Goal: Transaction & Acquisition: Obtain resource

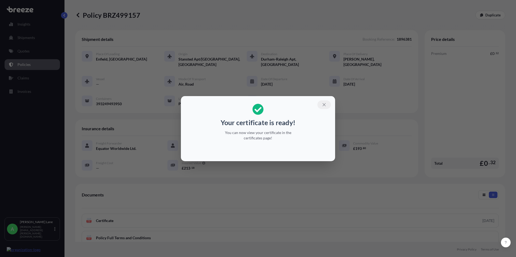
click at [325, 105] on icon "button" at bounding box center [324, 104] width 5 height 5
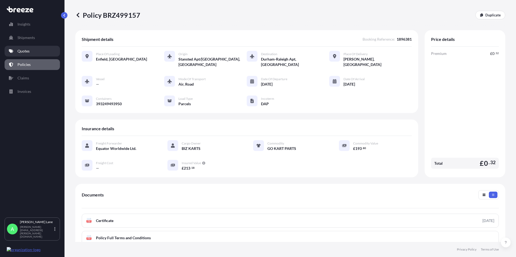
click at [27, 51] on p "Quotes" at bounding box center [23, 50] width 12 height 5
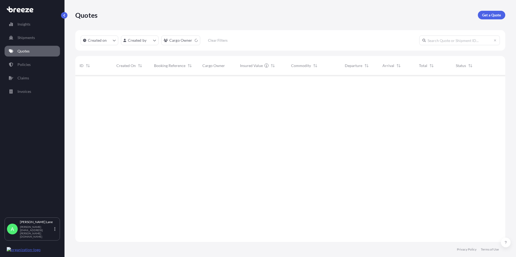
scroll to position [181, 426]
click at [489, 16] on p "Get a Quote" at bounding box center [491, 14] width 19 height 5
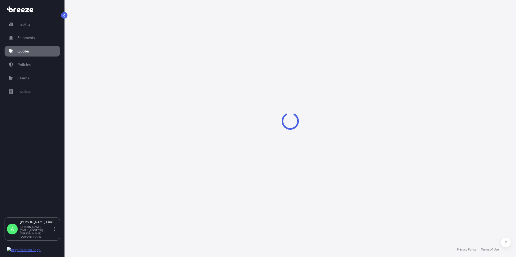
select select "Road"
select select "1"
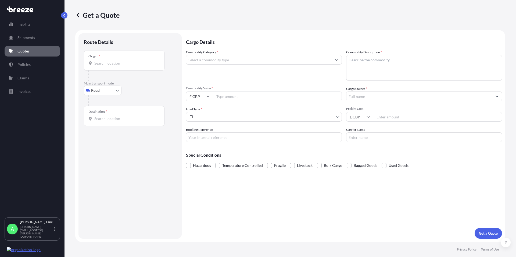
click at [115, 64] on input "Origin *" at bounding box center [125, 62] width 63 height 5
paste input "GL51 9TU"
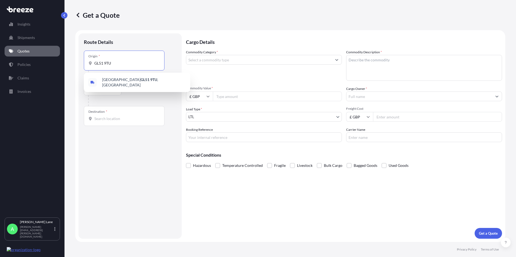
click at [120, 81] on span "[STREET_ADDRESS]" at bounding box center [144, 82] width 84 height 11
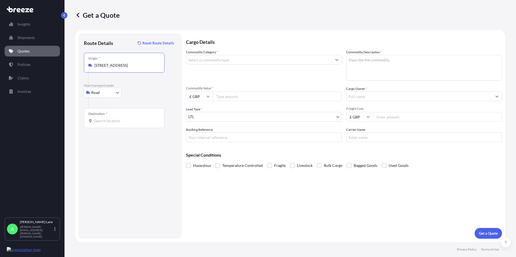
type input "[STREET_ADDRESS]"
click at [94, 119] on div at bounding box center [124, 120] width 72 height 5
click at [94, 119] on input "Destination *" at bounding box center [125, 120] width 63 height 5
click at [93, 121] on div at bounding box center [124, 120] width 72 height 5
click at [94, 121] on input "Destination * Please select a destination" at bounding box center [125, 120] width 63 height 5
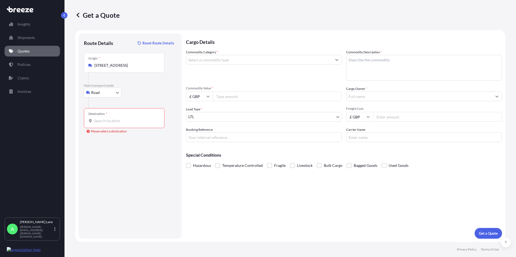
click at [157, 123] on div at bounding box center [124, 120] width 72 height 5
click at [157, 123] on input "Destination * Please select a destination" at bounding box center [125, 120] width 63 height 5
click at [141, 156] on div "Route Details Reset Route Details Place of loading Road Road Rail Origin * [GEO…" at bounding box center [130, 136] width 92 height 194
click at [97, 122] on input "Destination * Please select a destination" at bounding box center [125, 120] width 63 height 5
paste input "MK12 5TT"
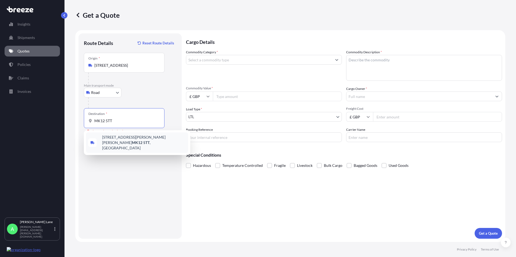
click at [126, 138] on span "[STREET_ADDRESS][PERSON_NAME][PERSON_NAME]" at bounding box center [144, 142] width 84 height 16
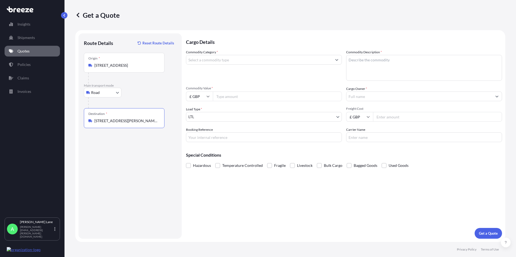
type input "[STREET_ADDRESS][PERSON_NAME][PERSON_NAME]"
click at [335, 60] on button "Show suggestions" at bounding box center [337, 60] width 10 height 10
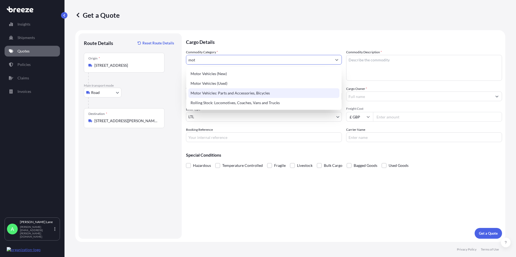
click at [268, 92] on div "Motor Vehicles: Parts and Accessories, Bicycles" at bounding box center [263, 93] width 151 height 10
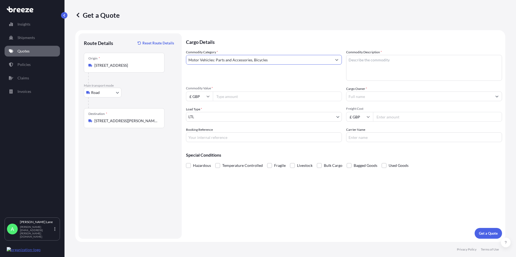
type input "Motor Vehicles: Parts and Accessories, Bicycles"
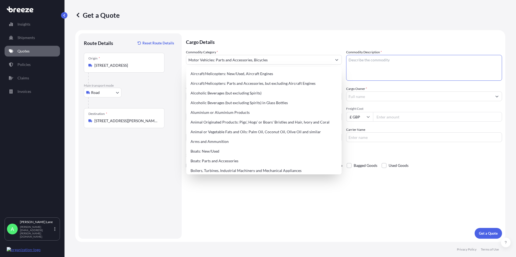
click at [380, 64] on textarea "Commodity Description *" at bounding box center [424, 68] width 156 height 26
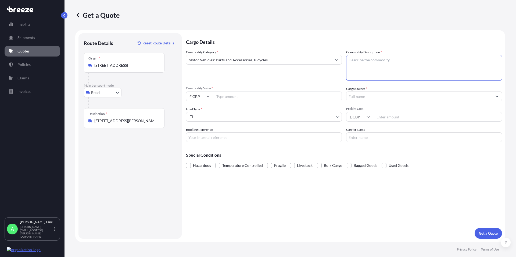
paste textarea "car part - side sill moulding"
type textarea "car part - side sill moulding"
click at [268, 98] on input "Commodity Value *" at bounding box center [277, 96] width 129 height 10
type input "4500"
click at [192, 111] on span "Load Type *" at bounding box center [194, 108] width 16 height 5
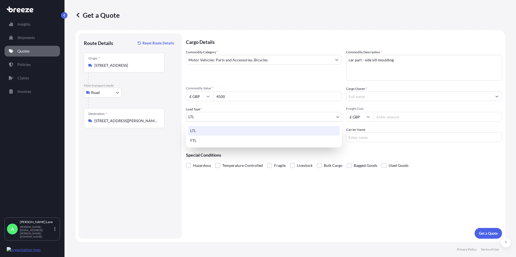
click at [193, 115] on body "140 options available. Insights Shipments Quotes Policies Claims Invoices A [PE…" at bounding box center [258, 128] width 516 height 257
click at [196, 131] on div "LTL" at bounding box center [264, 131] width 152 height 10
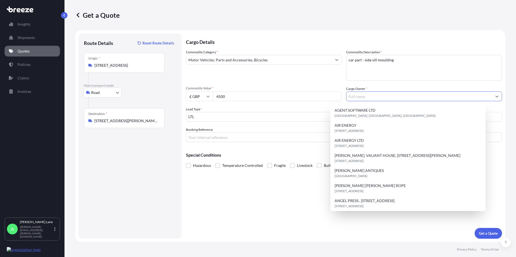
click at [361, 97] on input "Cargo Owner *" at bounding box center [420, 96] width 146 height 10
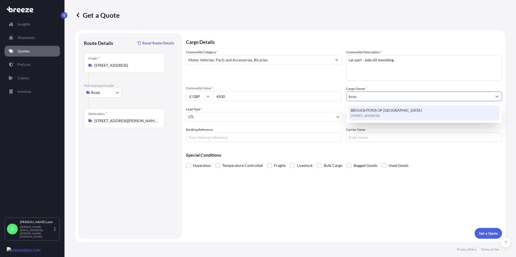
click at [371, 115] on span "[STREET_ADDRESS]" at bounding box center [365, 115] width 29 height 5
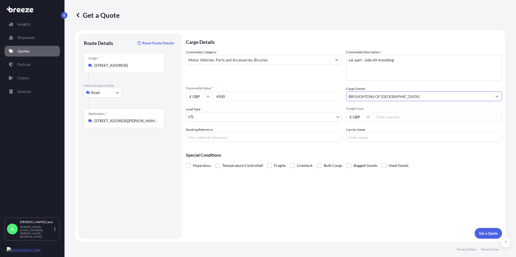
type input "BROUGHTONS OF [GEOGRAPHIC_DATA]"
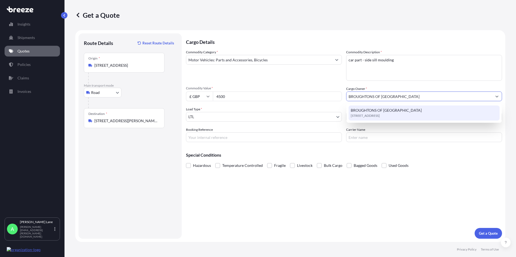
click at [364, 112] on span "BROUGHTONS OF [GEOGRAPHIC_DATA]" at bounding box center [386, 110] width 71 height 5
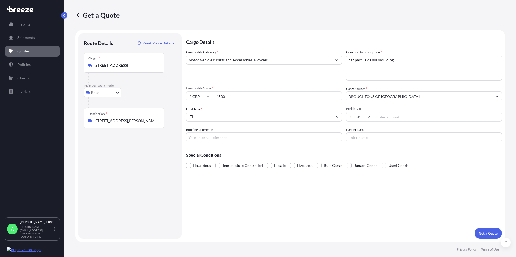
click at [371, 117] on input "£ GBP" at bounding box center [359, 117] width 27 height 10
click at [383, 116] on input "Freight Cost" at bounding box center [437, 117] width 129 height 10
type input "213.35"
drag, startPoint x: 361, startPoint y: 140, endPoint x: 360, endPoint y: 137, distance: 3.3
click at [361, 140] on input "Carrier Name" at bounding box center [424, 137] width 156 height 10
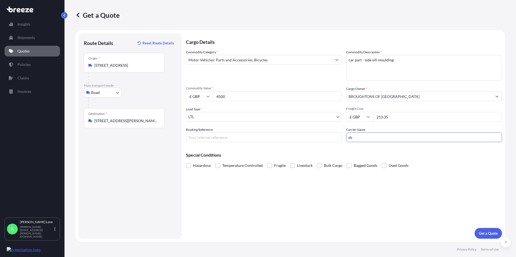
type input "d"
type input "DHL"
click at [192, 138] on input "Booking Reference" at bounding box center [264, 137] width 156 height 10
paste input "1896398"
type input "1896398"
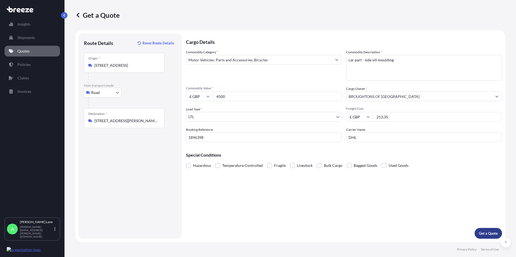
click at [486, 232] on p "Get a Quote" at bounding box center [488, 232] width 19 height 5
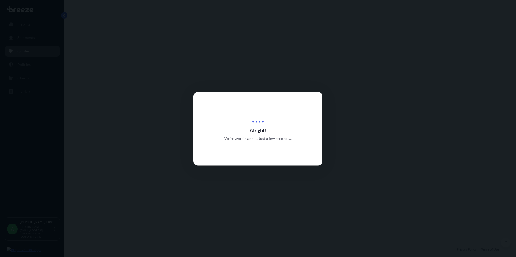
select select "Road"
select select "1"
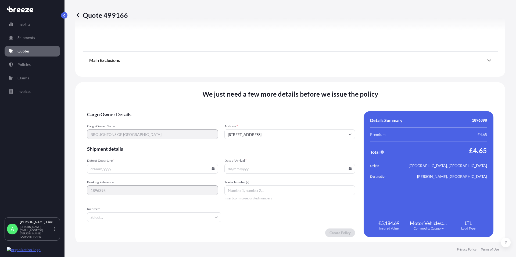
scroll to position [597, 0]
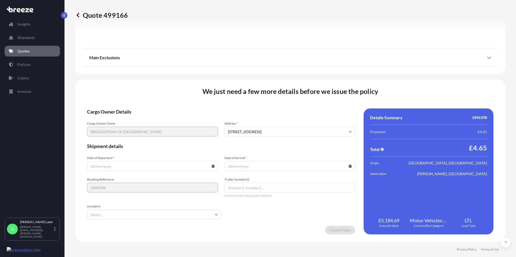
click at [212, 167] on icon at bounding box center [213, 165] width 3 height 3
click at [126, 119] on button "16" at bounding box center [127, 118] width 9 height 9
type input "[DATE]"
click at [260, 167] on input "Date of Arrival *" at bounding box center [289, 166] width 131 height 10
click at [258, 167] on input "Date of Arrival *" at bounding box center [289, 166] width 131 height 10
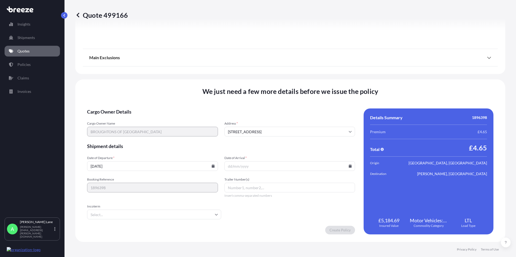
click at [349, 165] on icon at bounding box center [350, 165] width 3 height 3
click at [277, 117] on button "17" at bounding box center [275, 118] width 9 height 9
type input "[DATE]"
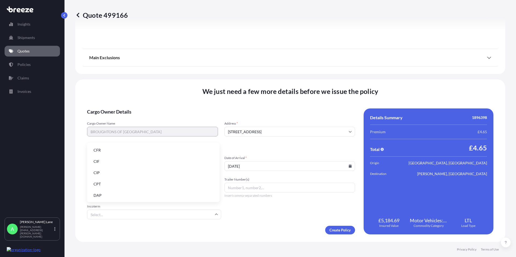
click at [202, 214] on input "Incoterm" at bounding box center [154, 214] width 134 height 10
click at [94, 195] on li "DAP" at bounding box center [153, 195] width 128 height 10
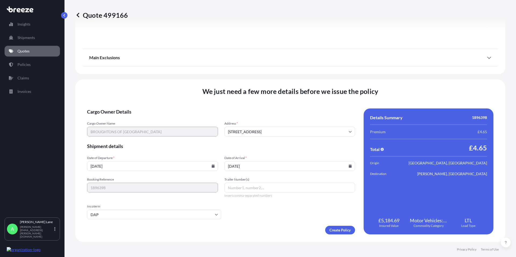
click at [241, 187] on input "Trailer Number(s)" at bounding box center [289, 188] width 131 height 10
paste input "1377802812"
type input "1377802812"
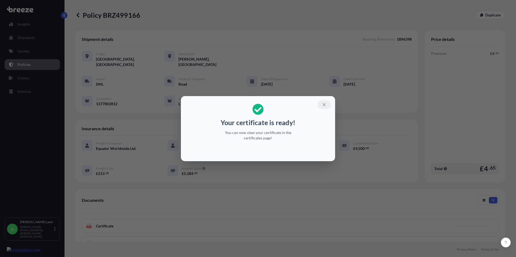
click at [323, 102] on button "button" at bounding box center [324, 104] width 13 height 9
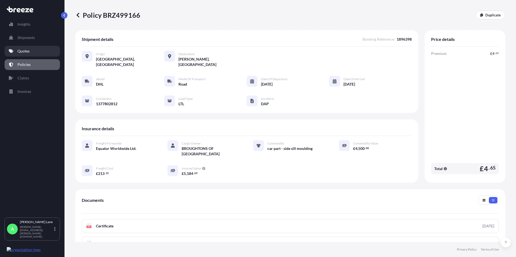
click at [23, 50] on p "Quotes" at bounding box center [23, 50] width 12 height 5
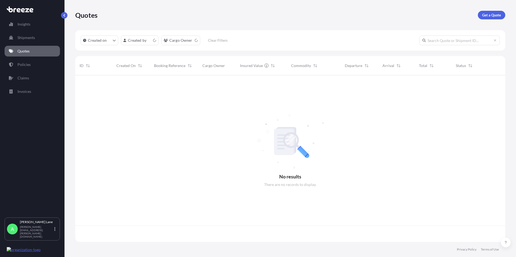
scroll to position [165, 426]
click at [491, 16] on p "Get a Quote" at bounding box center [491, 14] width 19 height 5
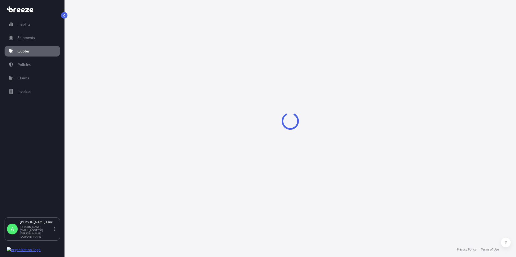
select select "Road"
select select "1"
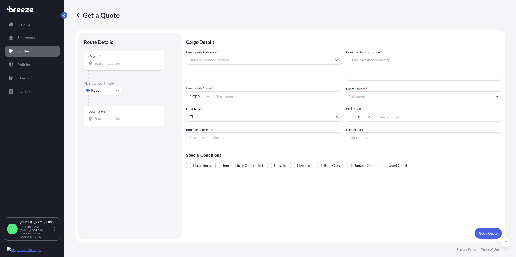
click at [111, 61] on input "Origin *" at bounding box center [125, 62] width 63 height 5
paste input "NW1 5DH"
type input "[STREET_ADDRESS]"
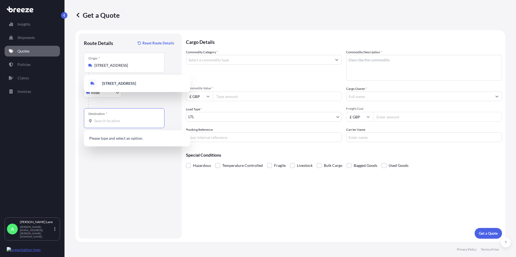
click at [112, 122] on input "Destination *" at bounding box center [125, 120] width 63 height 5
paste input "CM22 6BH"
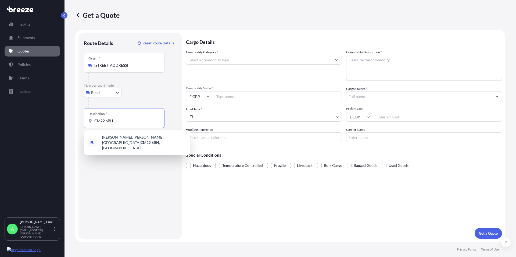
type input "CM22 6BH"
click at [209, 59] on input "Commodity Category *" at bounding box center [259, 60] width 146 height 10
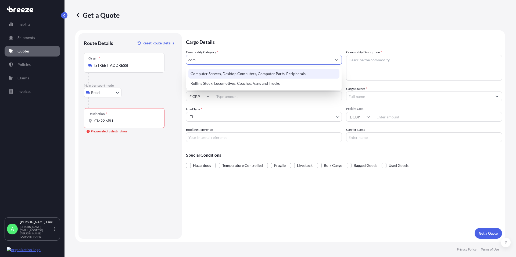
click at [256, 74] on div "Computer Servers, Desktop Computers, Computer Parts, Peripherals" at bounding box center [263, 74] width 151 height 10
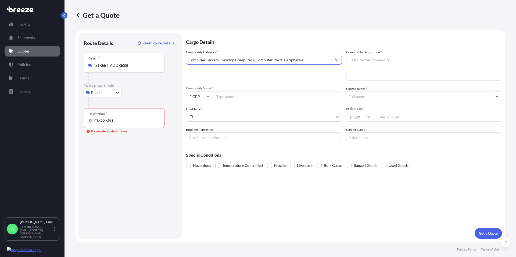
type input "Computer Servers, Desktop Computers, Computer Parts, Peripherals"
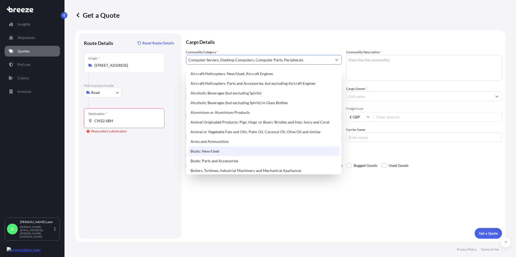
click at [359, 63] on textarea "Commodity Description *" at bounding box center [424, 68] width 156 height 26
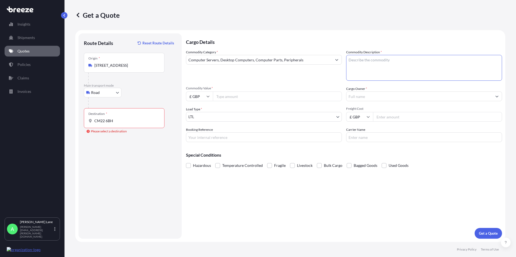
paste textarea "Harddrive with digital assets"
type textarea "Harddrive with digital assets"
click at [367, 97] on input "Cargo Owner *" at bounding box center [420, 96] width 146 height 10
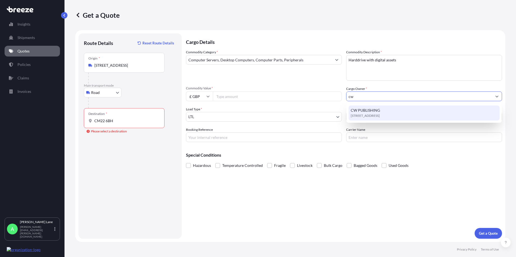
click at [379, 109] on span "CW PUBLISHING" at bounding box center [365, 110] width 29 height 5
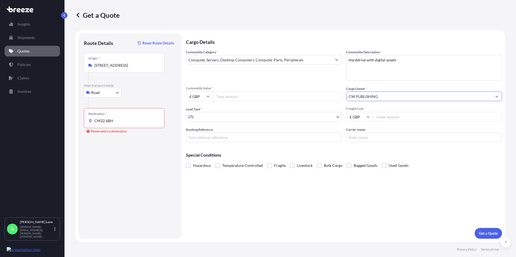
type input "CW PUBLISHING"
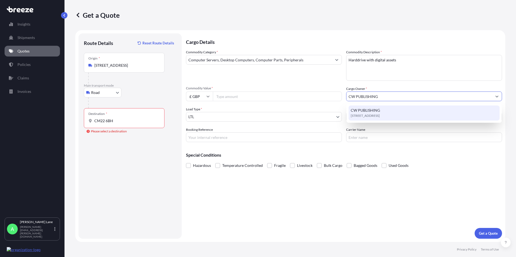
click at [368, 113] on span "[STREET_ADDRESS]" at bounding box center [365, 115] width 29 height 5
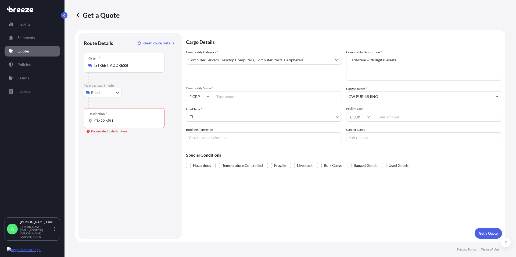
click at [388, 117] on input "Freight Cost" at bounding box center [437, 117] width 129 height 10
type input "24.80"
click at [235, 96] on input "Commodity Value *" at bounding box center [277, 96] width 129 height 10
type input "750"
click at [370, 141] on input "Carrier Name" at bounding box center [424, 137] width 156 height 10
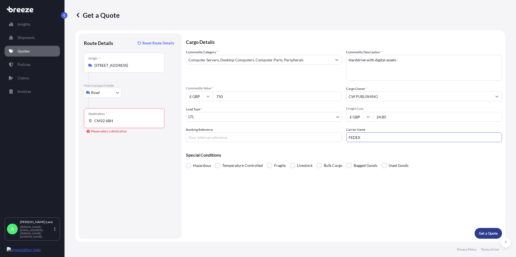
type input "FEDEX"
click at [482, 234] on p "Get a Quote" at bounding box center [488, 232] width 19 height 5
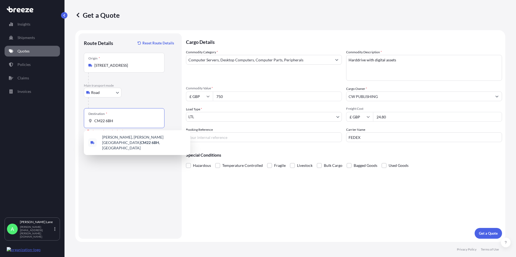
click at [123, 122] on input "CM22 6BH" at bounding box center [125, 120] width 63 height 5
click at [117, 139] on span "[PERSON_NAME][STREET_ADDRESS][PERSON_NAME]" at bounding box center [144, 142] width 84 height 16
type input "[PERSON_NAME][STREET_ADDRESS][PERSON_NAME]"
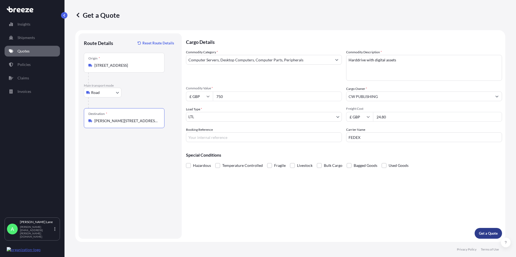
click at [488, 231] on p "Get a Quote" at bounding box center [488, 232] width 19 height 5
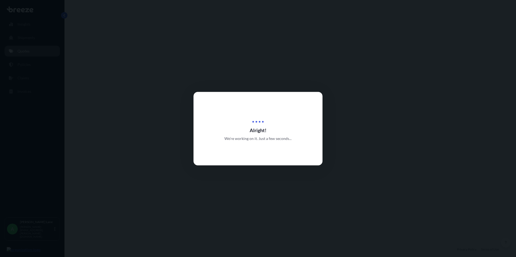
select select "Road"
select select "1"
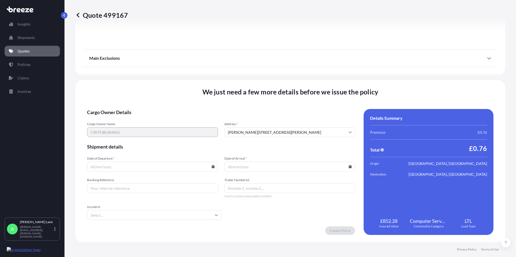
scroll to position [597, 0]
click at [249, 189] on input "Trailer Number(s)" at bounding box center [289, 188] width 131 height 10
paste input "393248318315"
type input "393248318315"
click at [118, 168] on input "Date of Departure *" at bounding box center [152, 166] width 131 height 10
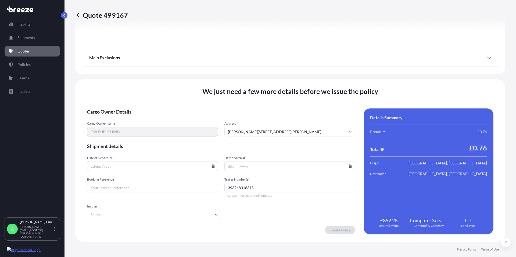
click at [210, 167] on input "Date of Departure *" at bounding box center [152, 166] width 131 height 10
click at [212, 166] on icon at bounding box center [213, 165] width 3 height 3
click at [125, 117] on button "16" at bounding box center [127, 118] width 9 height 9
type input "[DATE]"
click at [349, 166] on icon at bounding box center [350, 165] width 3 height 3
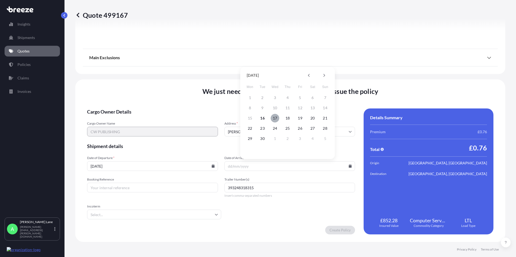
click at [276, 119] on button "17" at bounding box center [275, 118] width 9 height 9
type input "[DATE]"
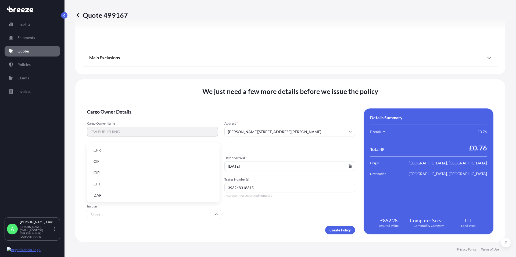
click at [152, 215] on input "Incoterm" at bounding box center [154, 214] width 134 height 10
click at [118, 195] on li "DAP" at bounding box center [153, 195] width 128 height 10
type input "DAP"
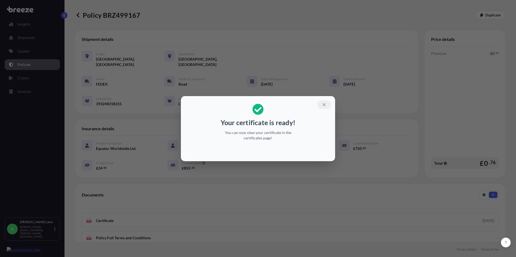
click at [323, 105] on icon "button" at bounding box center [324, 104] width 5 height 5
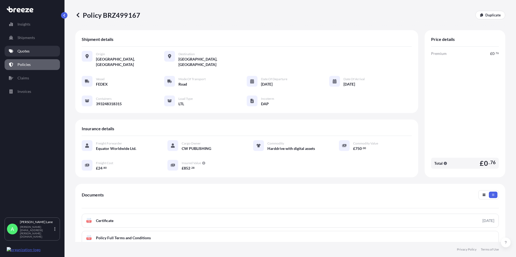
click at [24, 54] on link "Quotes" at bounding box center [32, 51] width 55 height 11
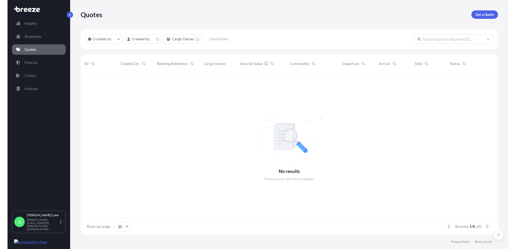
scroll to position [165, 426]
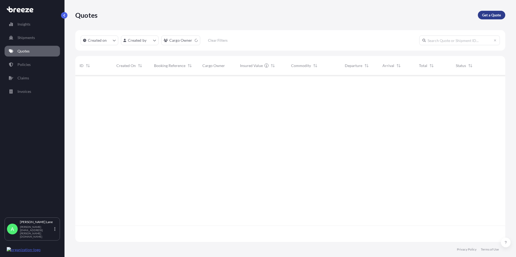
click at [493, 11] on link "Get a Quote" at bounding box center [491, 15] width 27 height 9
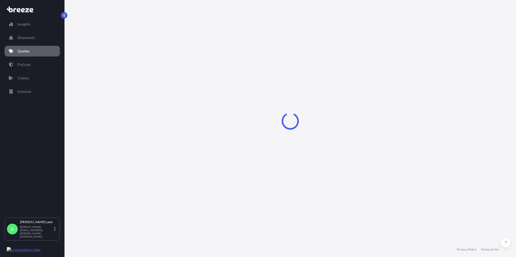
select select "Road"
select select "1"
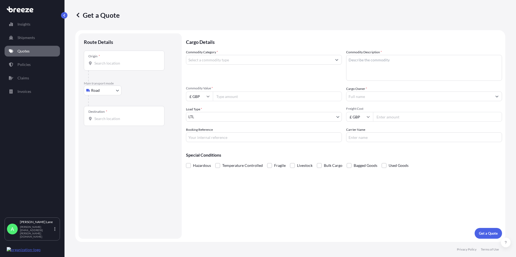
click at [127, 64] on input "Origin *" at bounding box center [125, 62] width 63 height 5
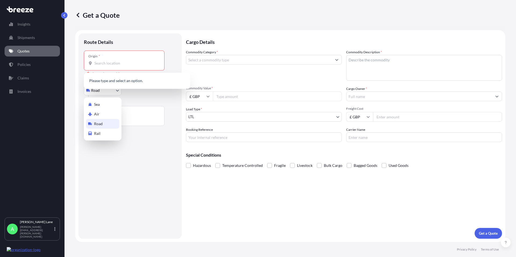
click at [104, 91] on body "0 options available. Insights Shipments Quotes Policies Claims Invoices A [PERS…" at bounding box center [258, 128] width 516 height 257
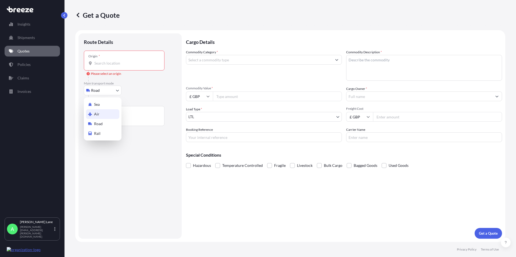
click at [96, 114] on span "Air" at bounding box center [96, 113] width 5 height 5
select select "Air"
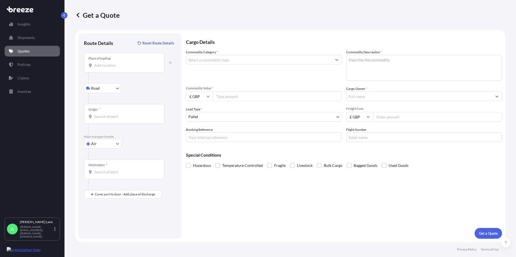
click at [109, 68] on div "Place of loading" at bounding box center [124, 63] width 81 height 20
click at [109, 68] on input "Place of loading" at bounding box center [125, 65] width 63 height 5
click at [104, 67] on input "Place of loading" at bounding box center [125, 65] width 63 height 5
paste input "SW1A 1E"
type input "London SW1A 1EE, [GEOGRAPHIC_DATA]"
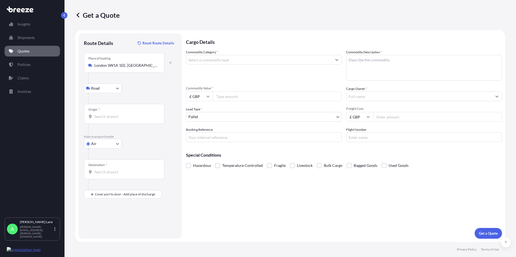
click at [106, 114] on div "Origin *" at bounding box center [124, 114] width 81 height 20
click at [106, 114] on input "Origin *" at bounding box center [125, 116] width 63 height 5
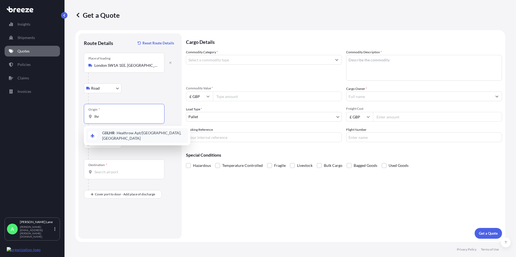
click at [117, 135] on span "GB LHR - Heathrow Apt/[GEOGRAPHIC_DATA], [GEOGRAPHIC_DATA]" at bounding box center [144, 135] width 84 height 11
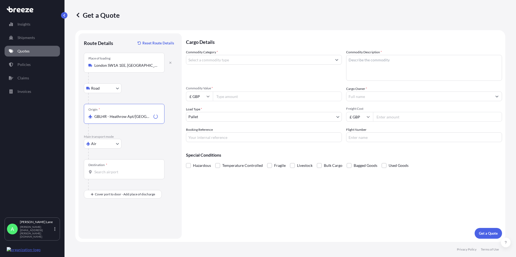
type input "GBLHR - Heathrow Apt/[GEOGRAPHIC_DATA], [GEOGRAPHIC_DATA]"
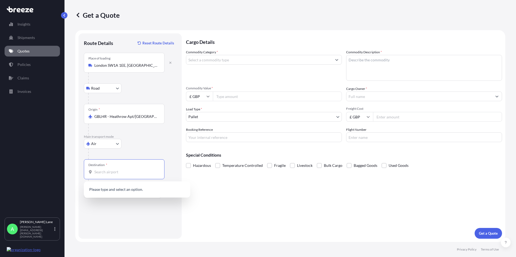
click at [114, 172] on input "Destination *" at bounding box center [125, 171] width 63 height 5
click at [125, 192] on div "HK HKG - [GEOGRAPHIC_DATA], [GEOGRAPHIC_DATA]" at bounding box center [137, 190] width 102 height 15
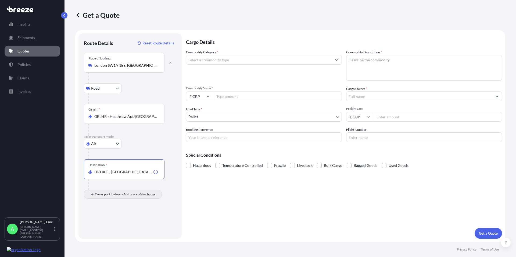
type input "HKHKG - [GEOGRAPHIC_DATA], [GEOGRAPHIC_DATA]"
click at [111, 223] on input "Place of Discharge" at bounding box center [125, 222] width 63 height 5
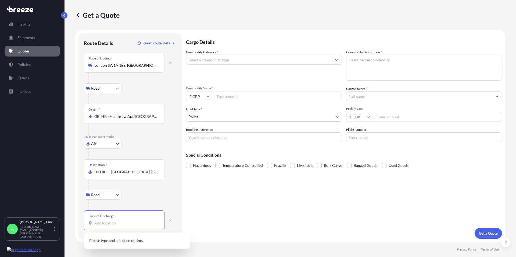
paste input "KOWLOON"
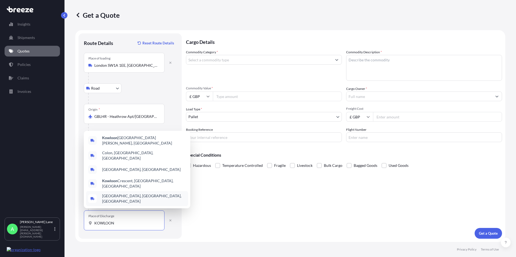
click at [136, 222] on input "KOWLOON" at bounding box center [125, 222] width 63 height 5
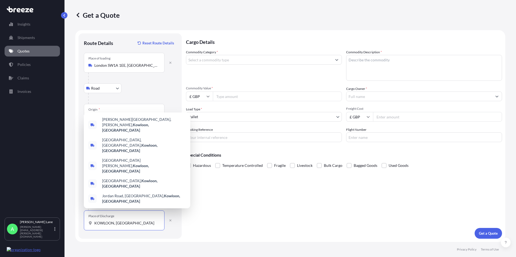
click at [102, 224] on input "KOWLOON, [GEOGRAPHIC_DATA]" at bounding box center [125, 222] width 63 height 5
click at [95, 223] on input "KOWLOON, [GEOGRAPHIC_DATA]" at bounding box center [125, 222] width 63 height 5
drag, startPoint x: 139, startPoint y: 224, endPoint x: 115, endPoint y: 223, distance: 23.9
click at [115, 223] on input "KOWLOON, [GEOGRAPHIC_DATA]" at bounding box center [125, 222] width 63 height 5
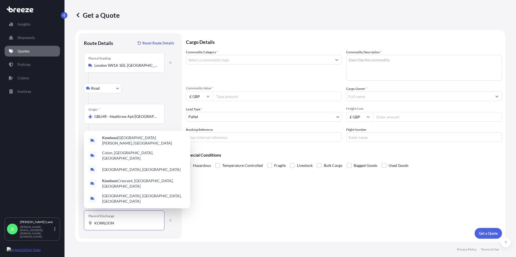
click at [95, 222] on input "KOWLOON" at bounding box center [125, 222] width 63 height 5
paste input "[PERSON_NAME][GEOGRAPHIC_DATA]"
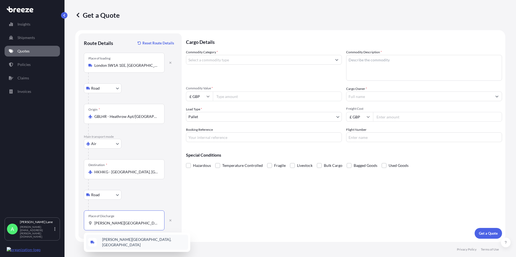
click at [150, 244] on div "[PERSON_NAME][GEOGRAPHIC_DATA], [GEOGRAPHIC_DATA]" at bounding box center [137, 241] width 102 height 15
type input "[PERSON_NAME][GEOGRAPHIC_DATA], [GEOGRAPHIC_DATA]"
click at [216, 60] on input "Commodity Category *" at bounding box center [259, 60] width 146 height 10
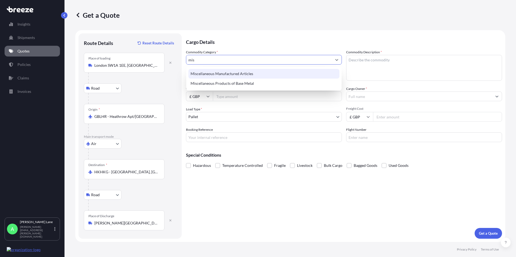
click at [227, 76] on div "Miscellaneous Manufactured Articles" at bounding box center [263, 74] width 151 height 10
type input "Miscellaneous Manufactured Articles"
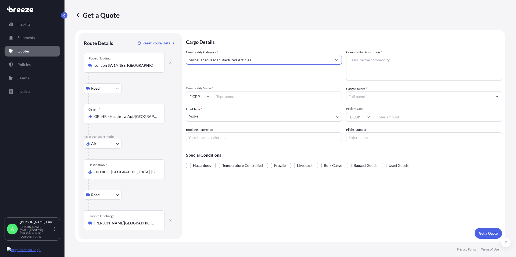
drag, startPoint x: 300, startPoint y: 61, endPoint x: 163, endPoint y: 62, distance: 136.9
click at [186, 62] on input "Miscellaneous Manufactured Articles" at bounding box center [259, 60] width 146 height 10
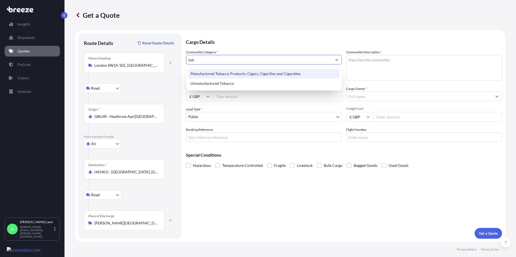
click at [261, 74] on div "Manufactured Tobacco Products: Cigars, Cigarillos and Cigarettes" at bounding box center [263, 74] width 151 height 10
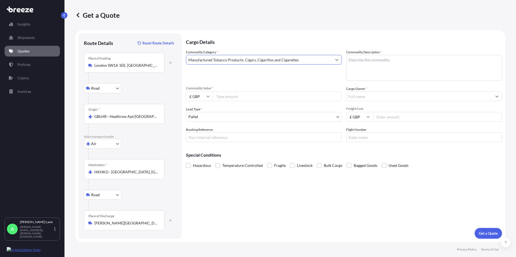
type input "Manufactured Tobacco Products: Cigars, Cigarillos and Cigarettes"
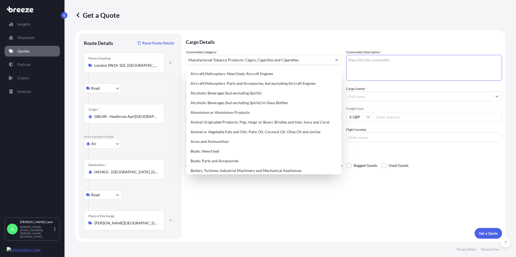
click at [369, 68] on textarea "Commodity Description *" at bounding box center [424, 68] width 156 height 26
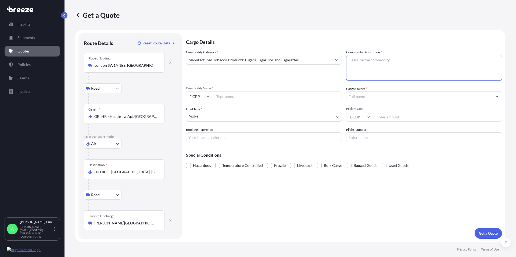
click at [356, 67] on textarea "Commodity Description *" at bounding box center [424, 68] width 156 height 26
paste textarea "12 boxes of Cuban cigars"
type textarea "12 boxes of Cuban cigars"
click at [222, 96] on input "Commodity Value *" at bounding box center [277, 96] width 129 height 10
click at [204, 120] on body "Insights Shipments Quotes Policies Claims Invoices A [PERSON_NAME] [PERSON_NAME…" at bounding box center [258, 128] width 516 height 257
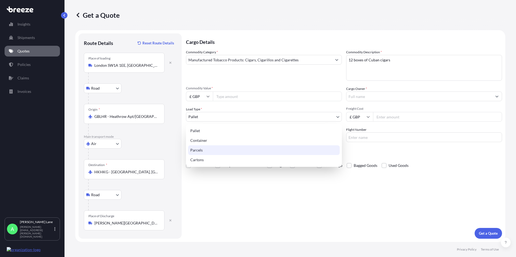
click at [198, 151] on div "Parcels" at bounding box center [264, 150] width 152 height 10
select select "3"
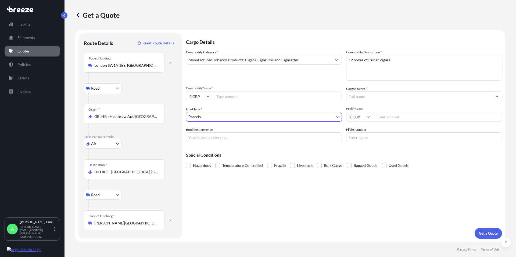
click at [359, 92] on input "Cargo Owner *" at bounding box center [420, 96] width 146 height 10
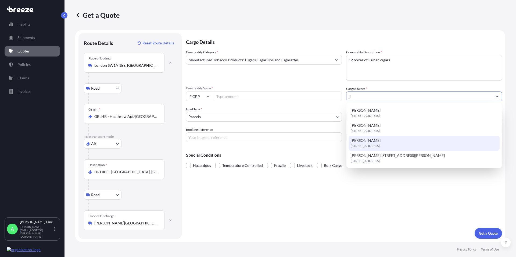
click at [368, 141] on div "[PERSON_NAME][STREET_ADDRESS]" at bounding box center [424, 143] width 151 height 15
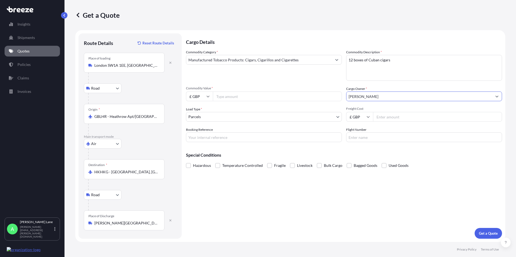
type input "[PERSON_NAME]"
